Goal: Find contact information: Obtain details needed to contact an individual or organization

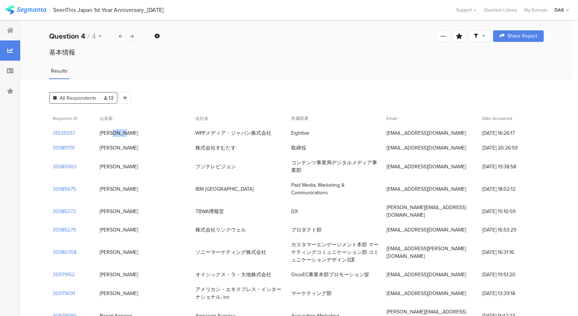
drag, startPoint x: 121, startPoint y: 129, endPoint x: 99, endPoint y: 130, distance: 22.8
click at [99, 130] on div "[PERSON_NAME]" at bounding box center [144, 133] width 96 height 15
copy div "[PERSON_NAME]"
drag, startPoint x: 387, startPoint y: 134, endPoint x: 474, endPoint y: 136, distance: 87.4
click at [466, 136] on div "[EMAIL_ADDRESS][DOMAIN_NAME]" at bounding box center [425, 133] width 79 height 8
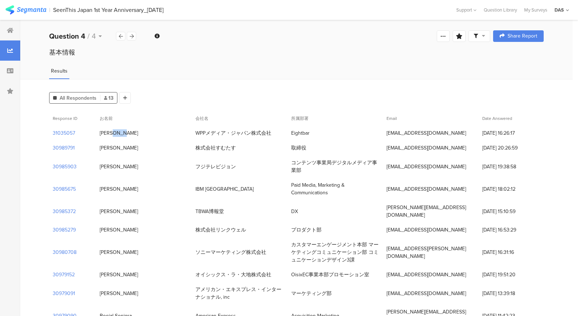
copy div "[EMAIL_ADDRESS][DOMAIN_NAME]"
